Goal: Find specific page/section: Find specific page/section

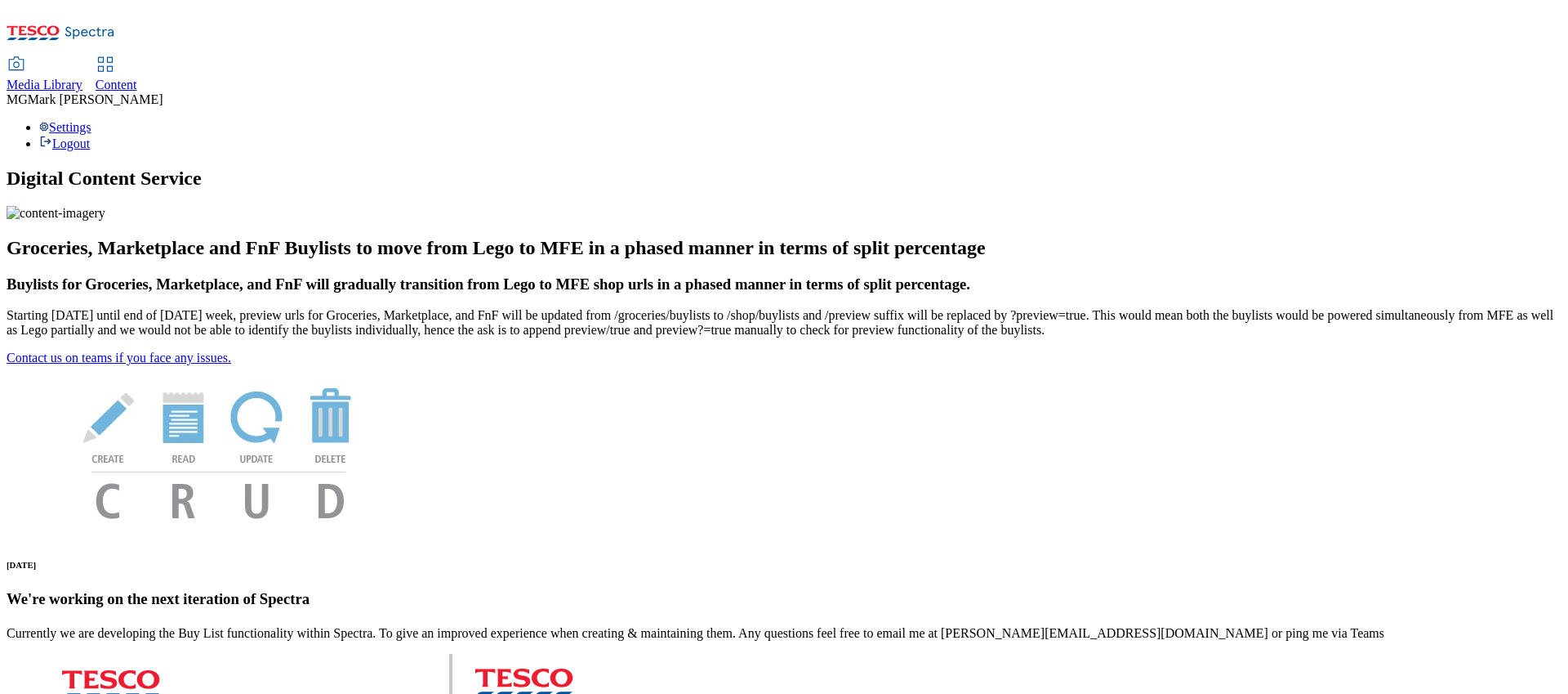
click at [82, 78] on div "Media Library" at bounding box center [44, 85] width 76 height 14
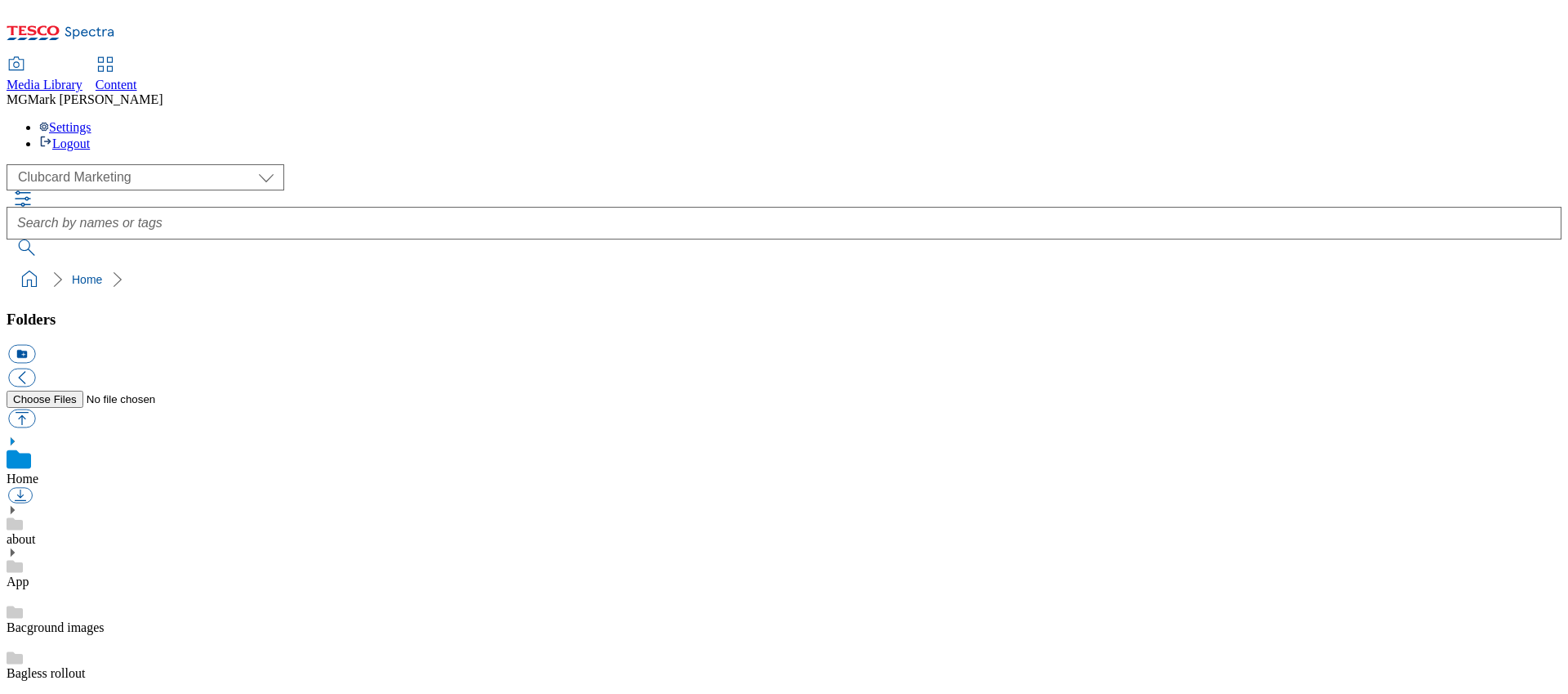
scroll to position [1, 0]
click at [158, 165] on select "Clubcard Marketing Dotcom UK FnF Stores GHS Marketing [GEOGRAPHIC_DATA] GHS Pro…" at bounding box center [145, 177] width 278 height 26
click at [12, 165] on select "Clubcard Marketing Dotcom UK FnF Stores GHS Marketing [GEOGRAPHIC_DATA] GHS Pro…" at bounding box center [145, 177] width 278 height 26
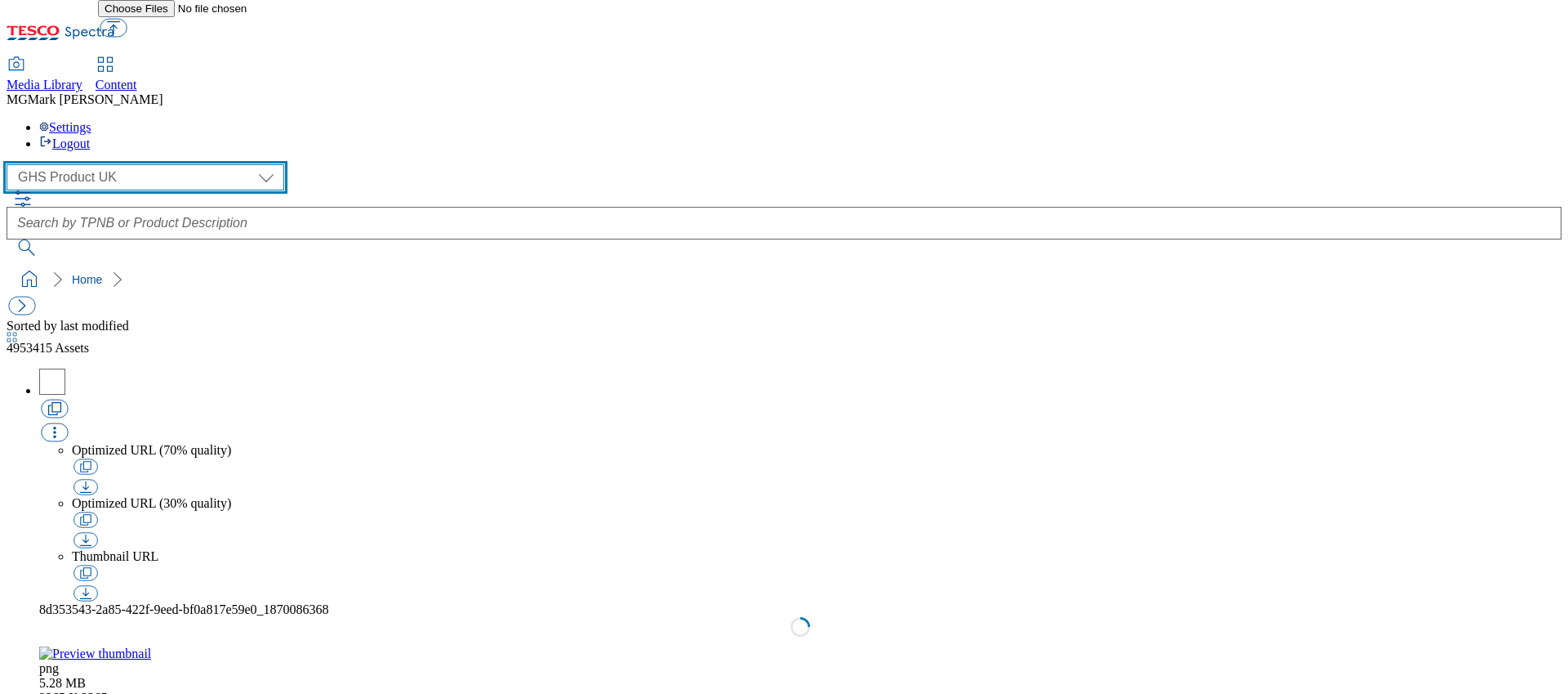
click at [128, 165] on select "Clubcard Marketing Dotcom UK FnF Stores GHS Marketing [GEOGRAPHIC_DATA] GHS Pro…" at bounding box center [145, 177] width 278 height 26
select select "flare-ghs-mktg"
click at [12, 165] on select "Clubcard Marketing Dotcom UK FnF Stores GHS Marketing [GEOGRAPHIC_DATA] GHS Pro…" at bounding box center [145, 177] width 278 height 26
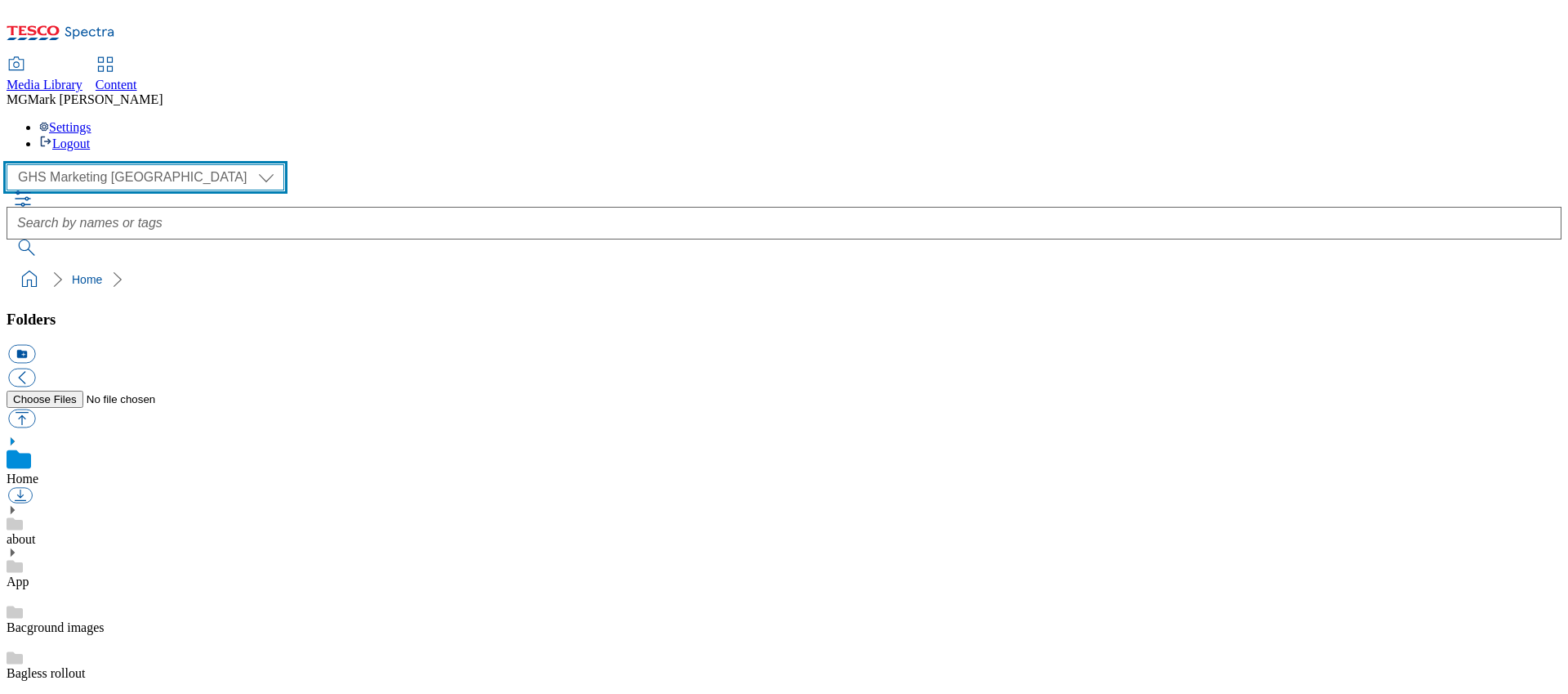
scroll to position [3, 0]
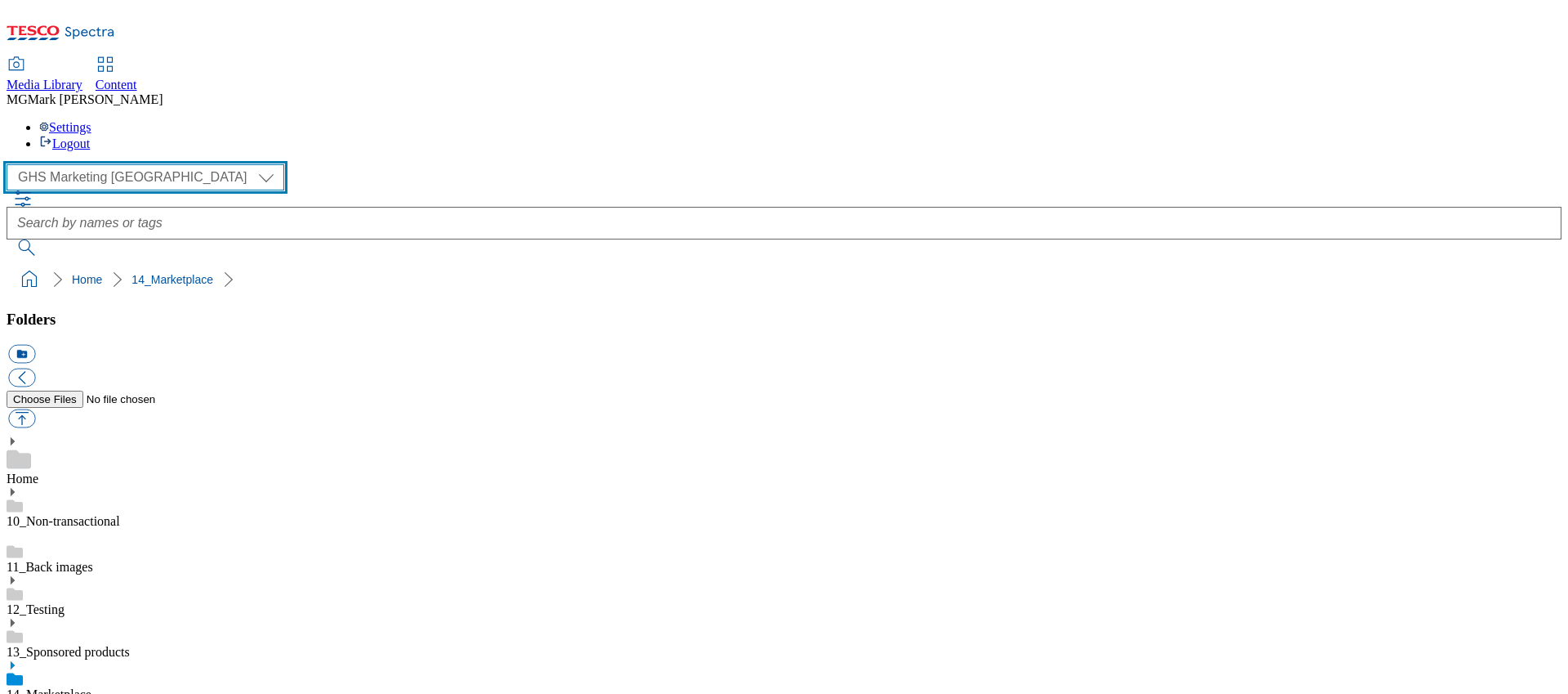
click at [130, 165] on select "Clubcard Marketing Dotcom UK FnF Stores GHS Marketing [GEOGRAPHIC_DATA] GHS Pro…" at bounding box center [145, 177] width 278 height 26
click at [12, 165] on select "Clubcard Marketing Dotcom UK FnF Stores GHS Marketing [GEOGRAPHIC_DATA] GHS Pro…" at bounding box center [145, 177] width 278 height 26
click at [38, 471] on link "Home" at bounding box center [22, 478] width 32 height 14
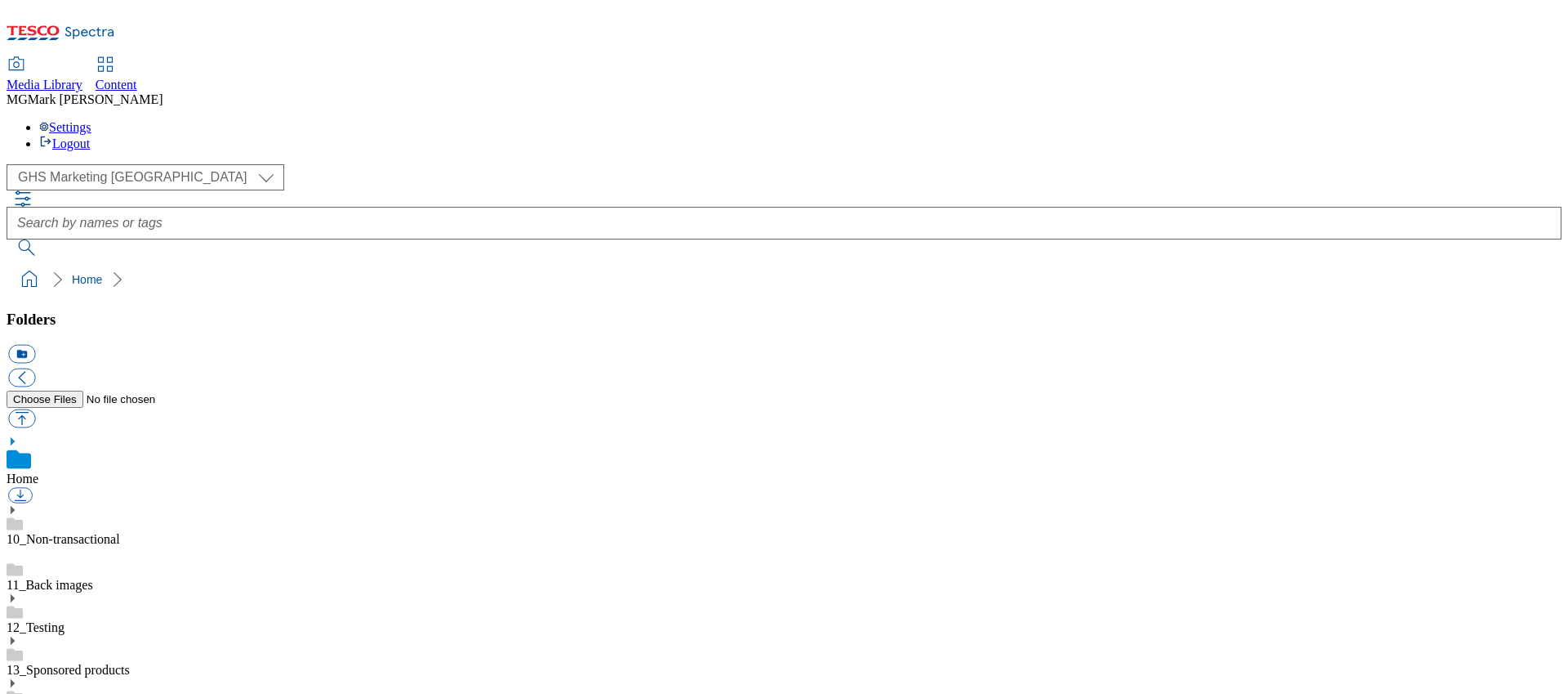
scroll to position [878, 0]
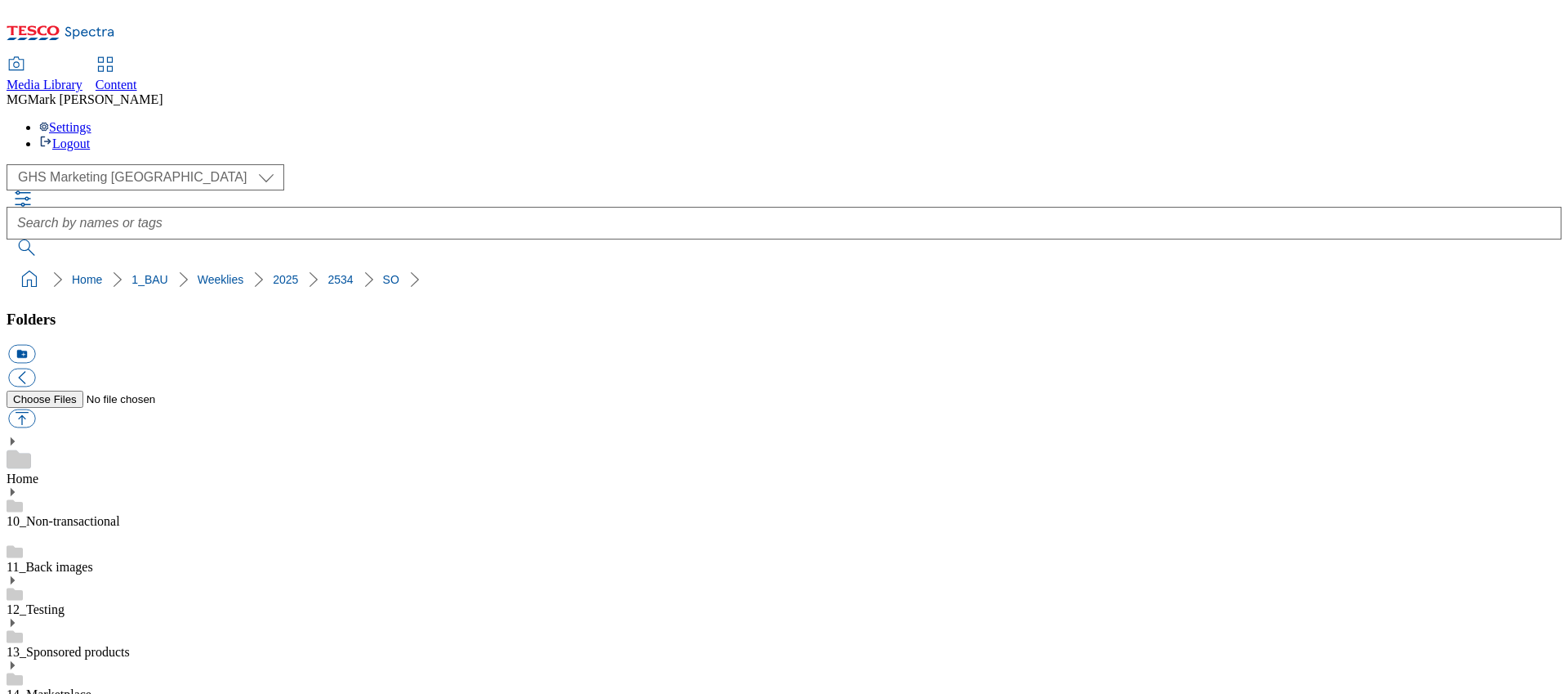
scroll to position [1546, 0]
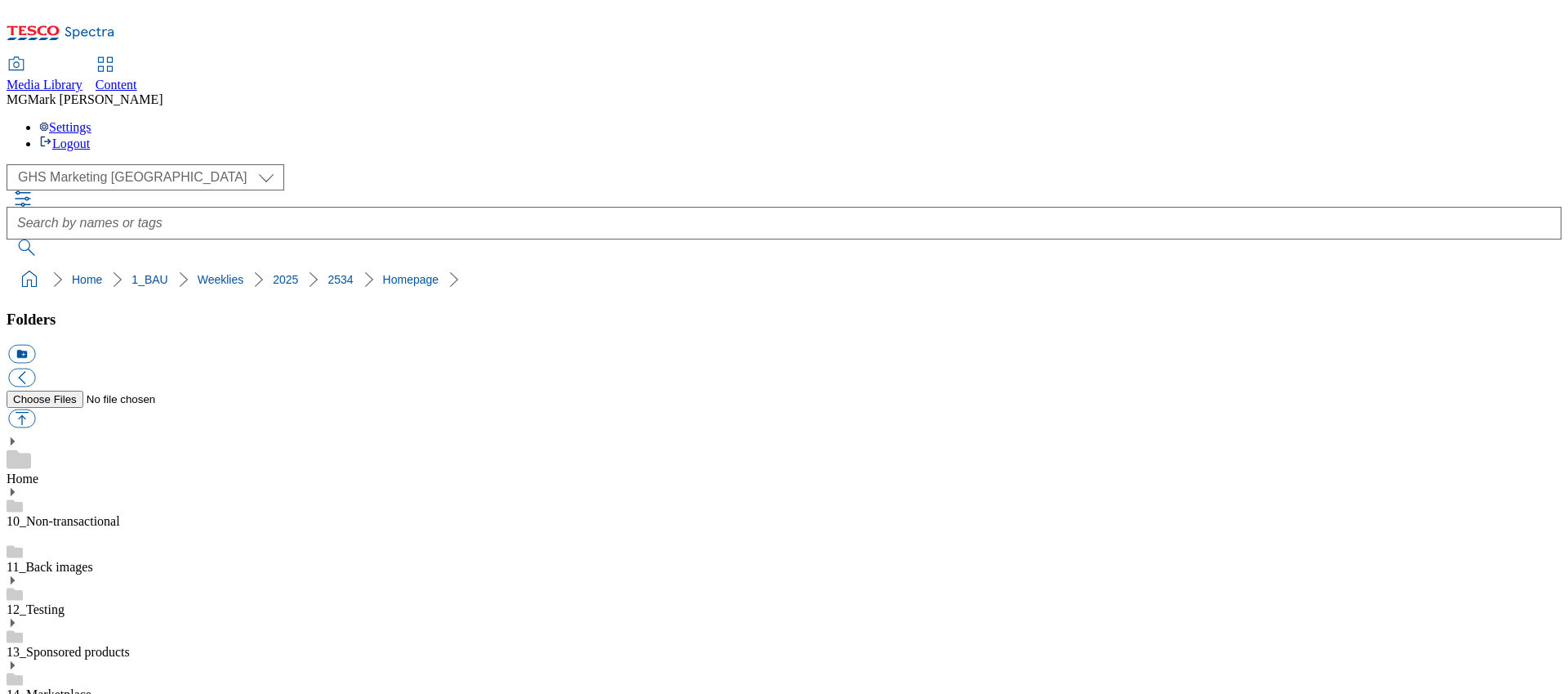
scroll to position [0, 0]
